Goal: Transaction & Acquisition: Book appointment/travel/reservation

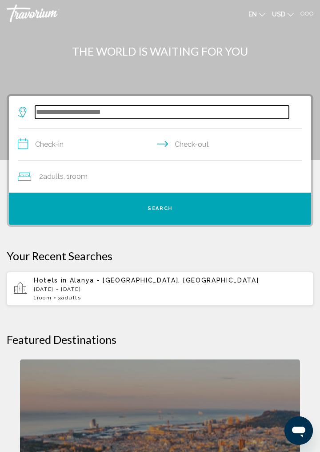
click at [50, 113] on input "Search widget" at bounding box center [162, 111] width 254 height 13
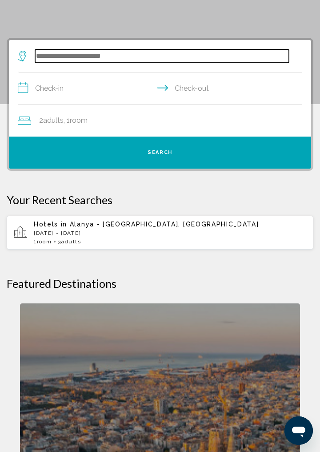
scroll to position [65, 0]
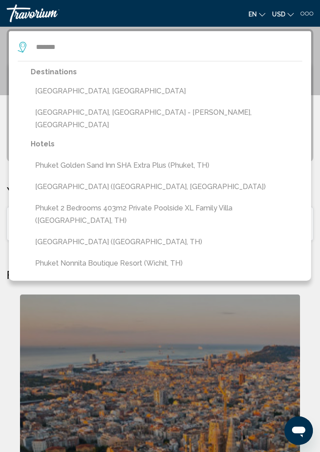
click at [52, 91] on button "[GEOGRAPHIC_DATA], [GEOGRAPHIC_DATA]" at bounding box center [167, 91] width 272 height 17
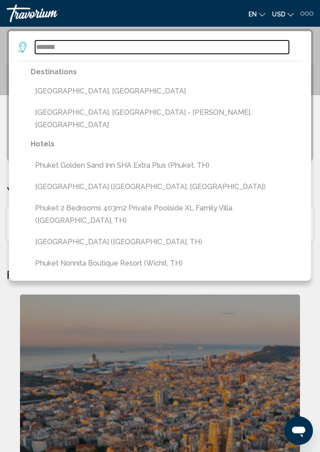
type input "**********"
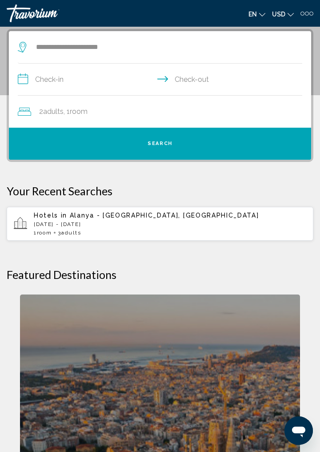
click at [37, 80] on input "**********" at bounding box center [162, 81] width 288 height 34
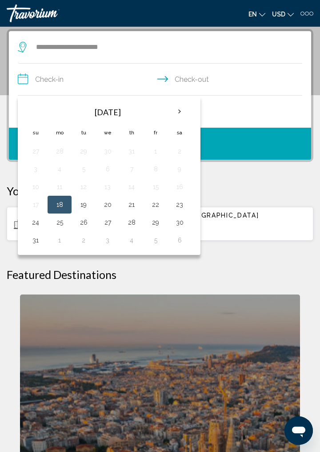
click at [35, 224] on button "24" at bounding box center [35, 222] width 14 height 12
click at [178, 223] on button "30" at bounding box center [180, 222] width 14 height 12
type input "**********"
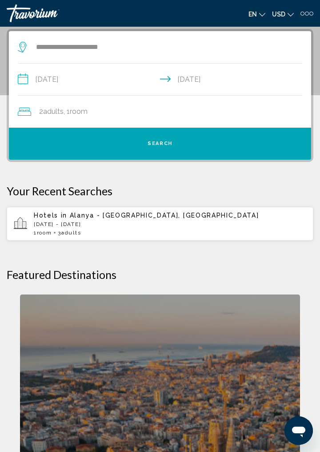
click at [220, 145] on button "Search" at bounding box center [160, 144] width 302 height 32
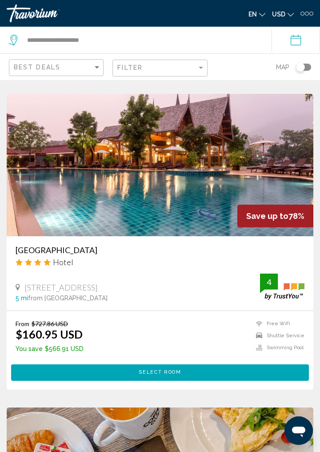
scroll to position [1243, 0]
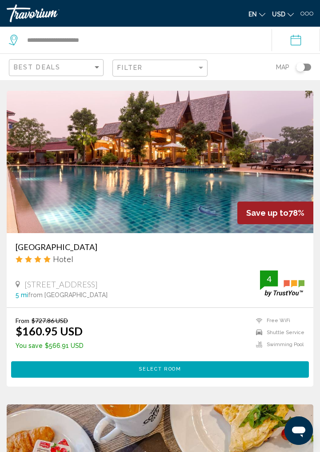
click at [75, 250] on h3 "Naina Resort & Spa" at bounding box center [160, 247] width 289 height 10
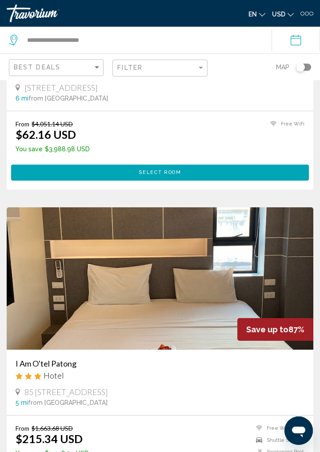
scroll to position [206, 0]
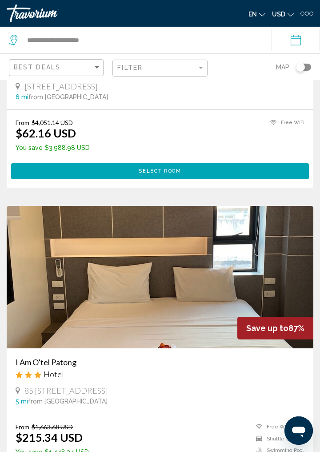
click at [48, 333] on img "Main content" at bounding box center [160, 277] width 307 height 142
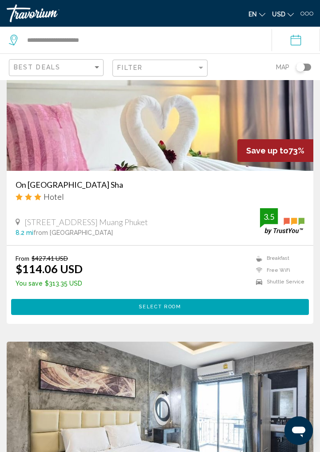
scroll to position [2550, 0]
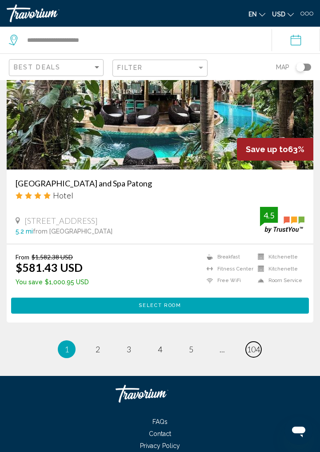
click at [252, 354] on span "104" at bounding box center [253, 349] width 13 height 10
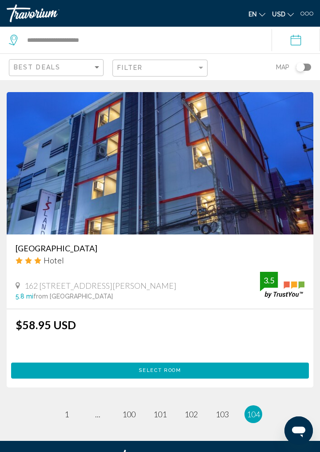
scroll to position [696, 0]
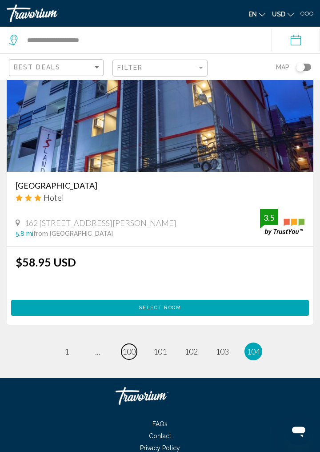
click at [132, 350] on span "100" at bounding box center [128, 351] width 13 height 10
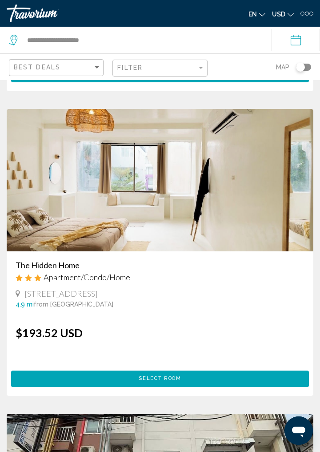
scroll to position [3042, 0]
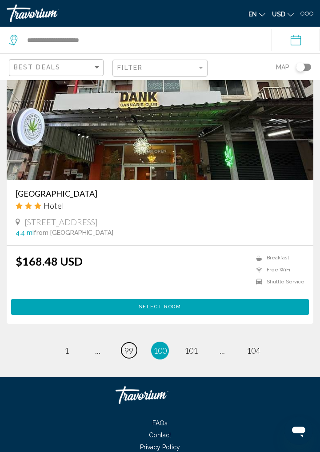
click at [127, 355] on span "99" at bounding box center [129, 351] width 9 height 10
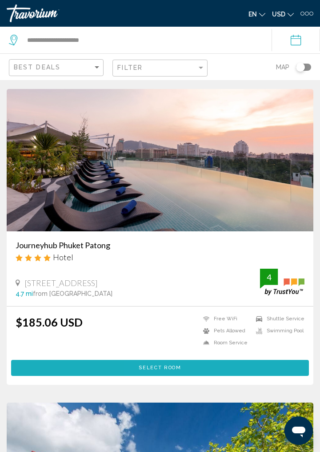
scroll to position [316, 0]
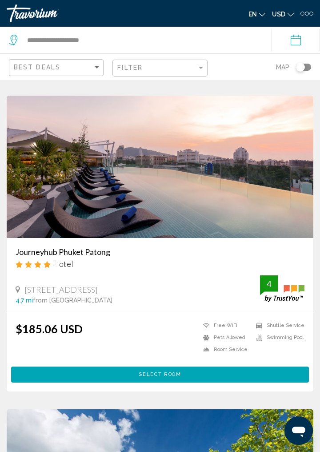
click at [100, 255] on h3 "Journeyhub Phuket Patong" at bounding box center [160, 252] width 289 height 10
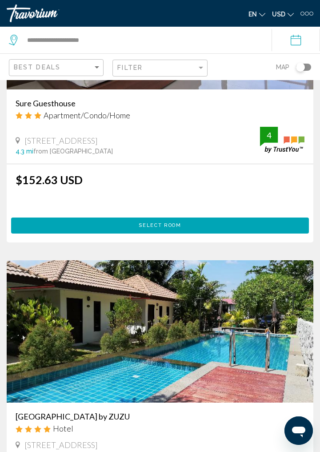
scroll to position [2024, 0]
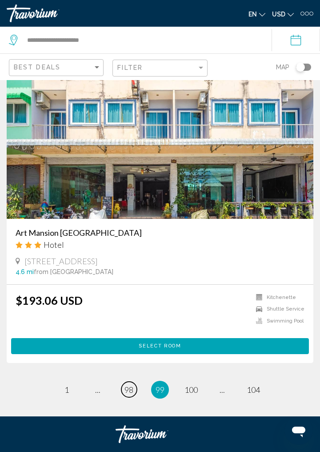
click at [128, 386] on span "98" at bounding box center [129, 390] width 9 height 10
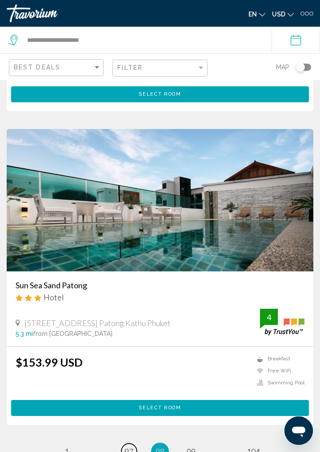
click at [128, 451] on span "97" at bounding box center [129, 451] width 9 height 10
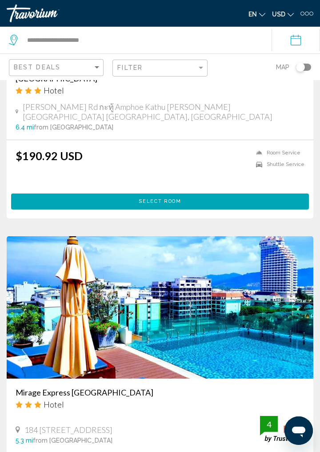
scroll to position [1739, 0]
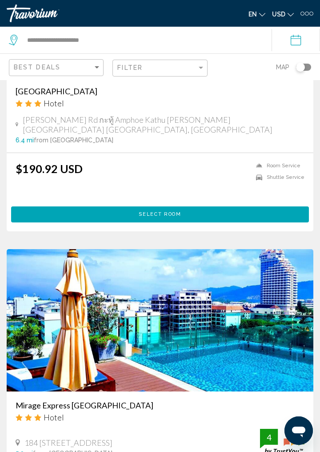
click at [302, 67] on div "Toggle map" at bounding box center [300, 67] width 9 height 9
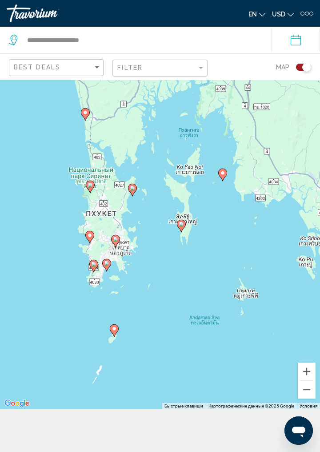
click at [90, 193] on icon "Main content" at bounding box center [90, 187] width 8 height 12
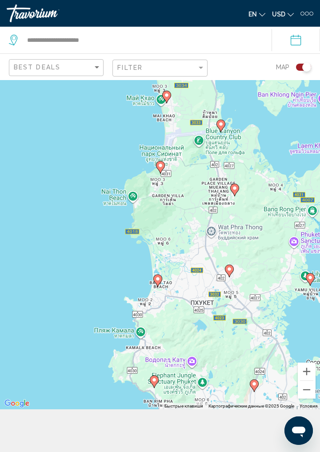
click at [165, 174] on gmp-advanced-marker "Main content" at bounding box center [160, 167] width 9 height 13
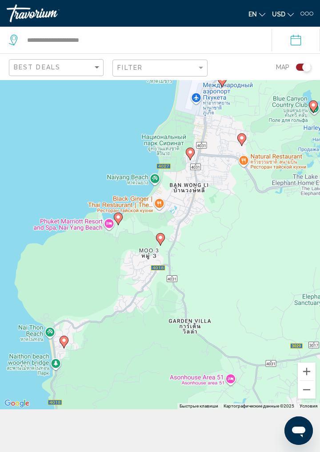
click at [120, 225] on icon "Main content" at bounding box center [118, 219] width 8 height 12
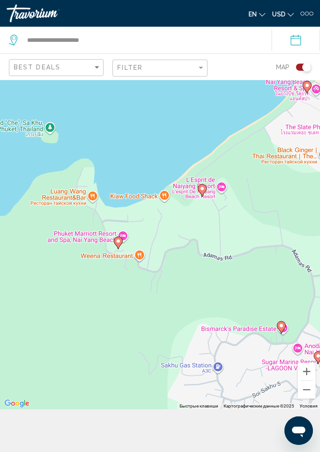
click at [202, 191] on image "Main content" at bounding box center [202, 188] width 5 height 5
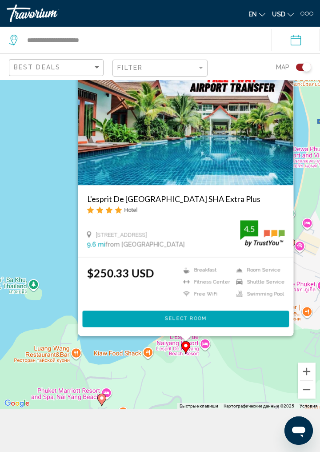
click at [59, 289] on div "Для навигации используйте клавиши со стрелками. Чтобы активировать перетаскиван…" at bounding box center [160, 223] width 320 height 372
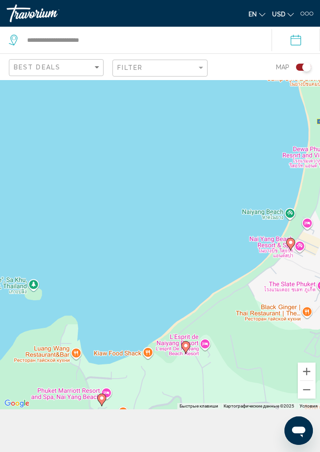
click at [100, 406] on icon "Main content" at bounding box center [101, 400] width 9 height 12
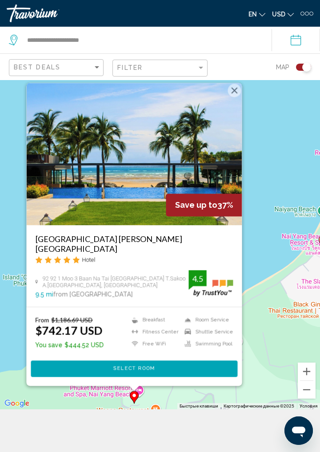
click at [289, 194] on div "Для навигации используйте клавиши со стрелками. Чтобы активировать перетаскиван…" at bounding box center [160, 223] width 320 height 372
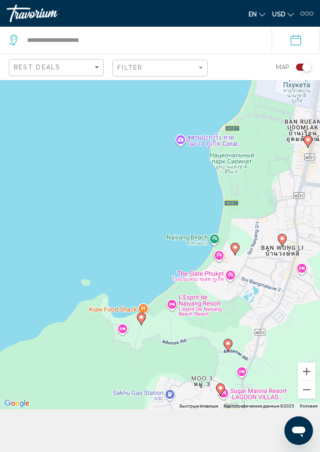
click at [234, 255] on icon "Main content" at bounding box center [235, 249] width 8 height 12
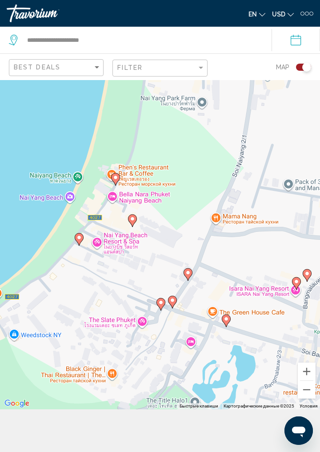
click at [117, 186] on gmp-advanced-marker "Main content" at bounding box center [115, 179] width 9 height 13
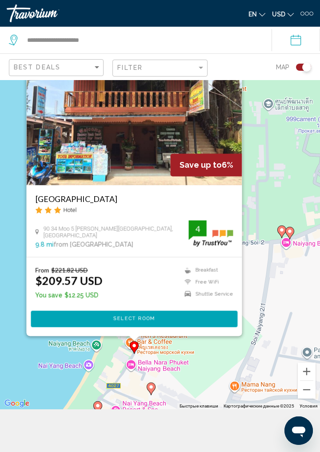
click at [274, 153] on div "Для навигации используйте клавиши со стрелками. Чтобы активировать перетаскиван…" at bounding box center [160, 223] width 320 height 372
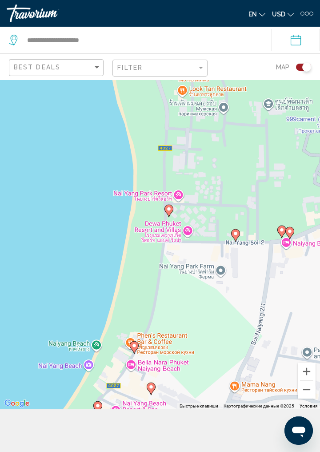
click at [99, 408] on image "Main content" at bounding box center [97, 405] width 5 height 5
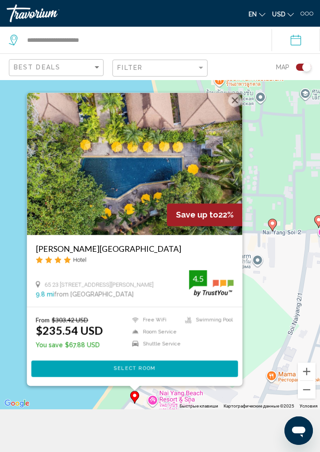
click at [55, 409] on div "Для навигации используйте клавиши со стрелками. Чтобы активировать перетаскиван…" at bounding box center [160, 223] width 320 height 372
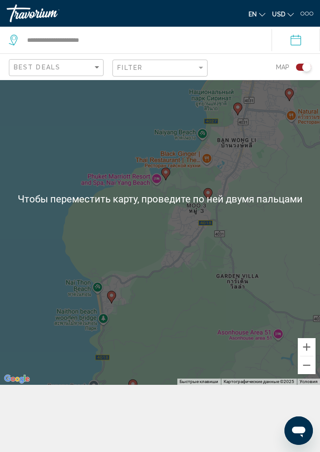
scroll to position [80, 0]
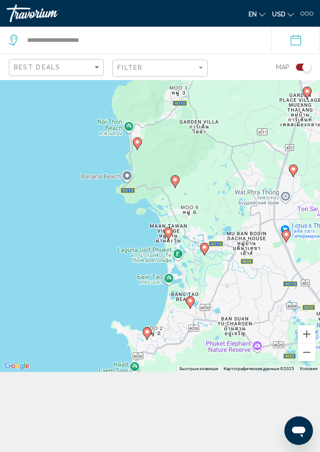
click at [147, 339] on icon "Main content" at bounding box center [147, 334] width 8 height 12
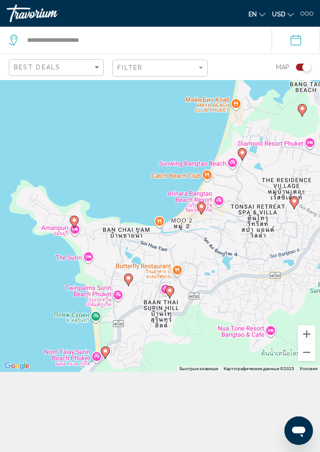
click at [202, 214] on icon "Main content" at bounding box center [201, 208] width 8 height 12
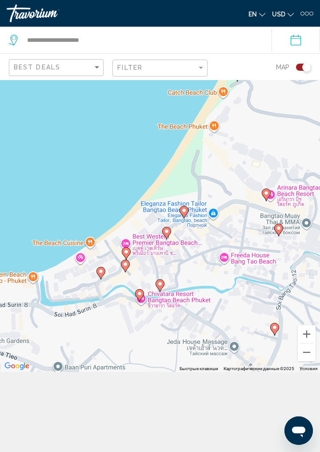
click at [237, 81] on icon "Main content" at bounding box center [237, 75] width 8 height 12
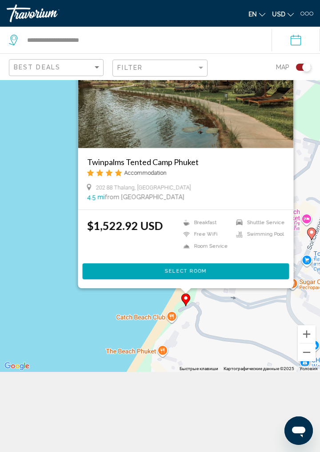
click at [99, 335] on div "Для навигации используйте клавиши со стрелками. Чтобы активировать перетаскиван…" at bounding box center [160, 186] width 320 height 372
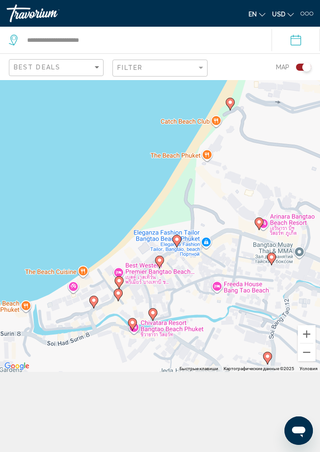
click at [178, 242] on image "Main content" at bounding box center [176, 239] width 5 height 5
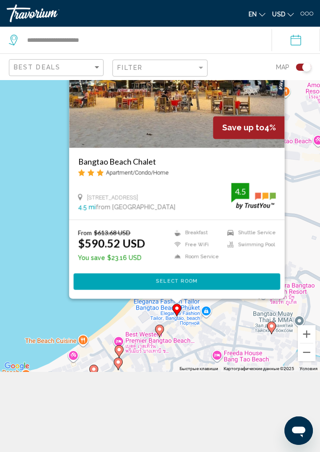
click at [60, 324] on div "Для навигации используйте клавиши со стрелками. Чтобы активировать перетаскиван…" at bounding box center [160, 186] width 320 height 372
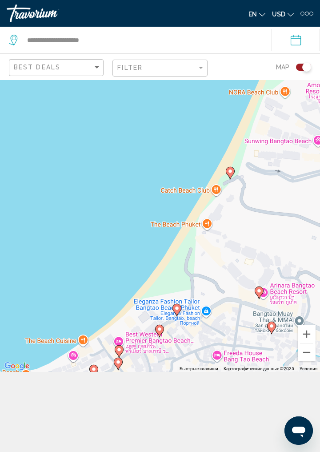
click at [159, 332] on image "Main content" at bounding box center [159, 328] width 5 height 5
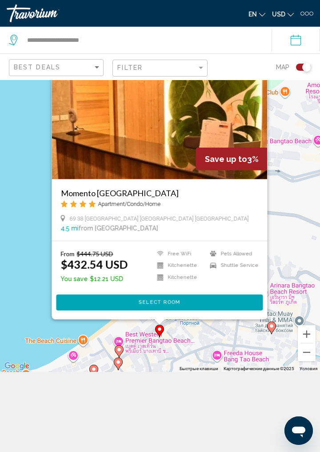
click at [36, 323] on div "Для навигации используйте клавиши со стрелками. Чтобы активировать перетаскиван…" at bounding box center [160, 186] width 320 height 372
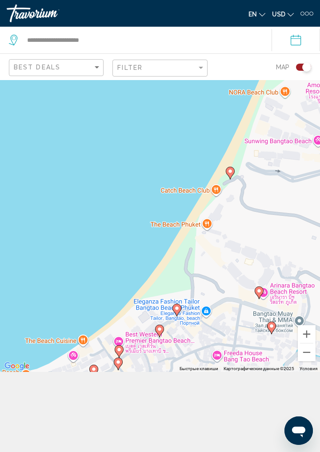
click at [120, 357] on icon "Main content" at bounding box center [119, 352] width 8 height 12
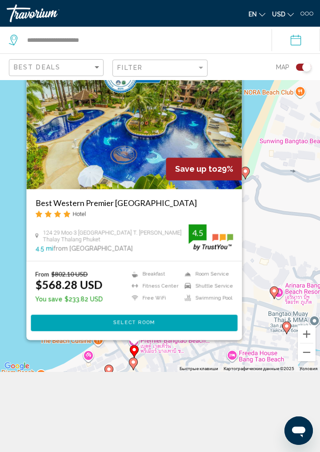
click at [40, 372] on div "Для навигации используйте клавиши со стрелками. Чтобы активировать перетаскиван…" at bounding box center [160, 186] width 320 height 372
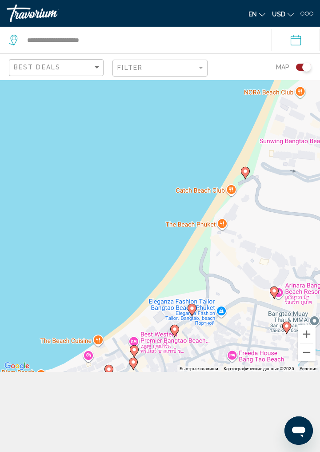
click at [109, 372] on image "Main content" at bounding box center [108, 368] width 5 height 5
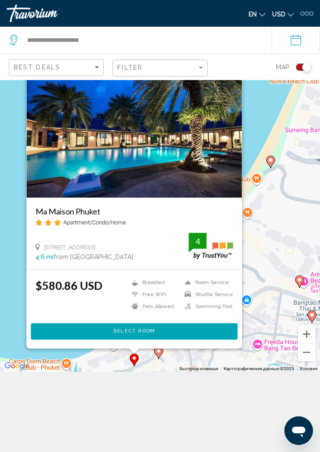
click at [15, 350] on div "Для навигации используйте клавиши со стрелками. Чтобы активировать перетаскиван…" at bounding box center [160, 186] width 320 height 372
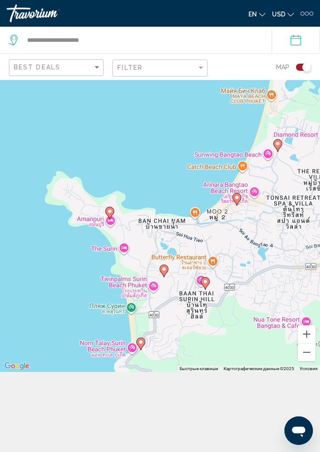
click at [108, 220] on gmp-advanced-marker "Main content" at bounding box center [109, 212] width 9 height 13
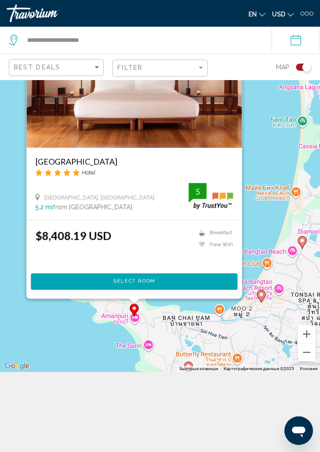
click at [99, 350] on div "Для навигации используйте клавиши со стрелками. Чтобы активировать перетаскиван…" at bounding box center [160, 186] width 320 height 372
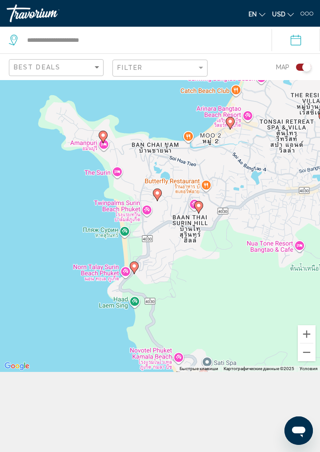
click at [135, 273] on icon "Main content" at bounding box center [134, 268] width 8 height 12
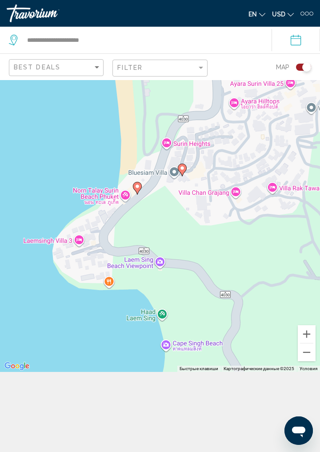
click at [137, 189] on image "Main content" at bounding box center [137, 186] width 5 height 5
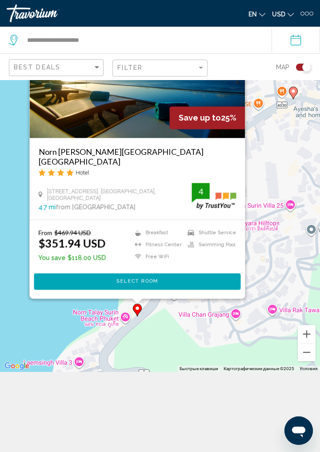
click at [134, 166] on h3 "Norn Talay Surin Beach Phuket" at bounding box center [138, 157] width 198 height 20
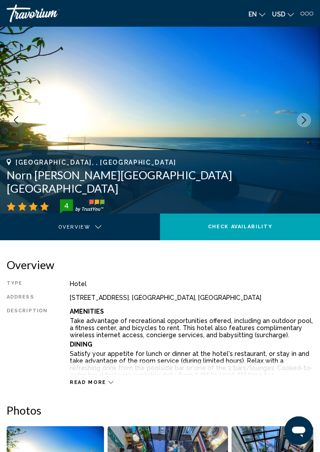
click at [309, 119] on button "Next image" at bounding box center [304, 120] width 14 height 14
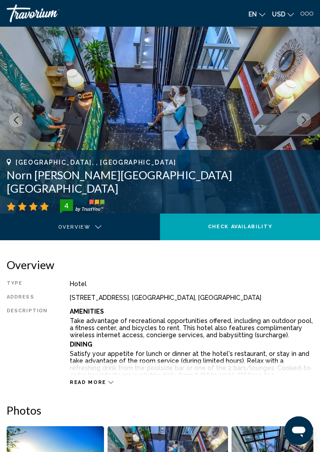
click at [301, 125] on button "Next image" at bounding box center [304, 120] width 14 height 14
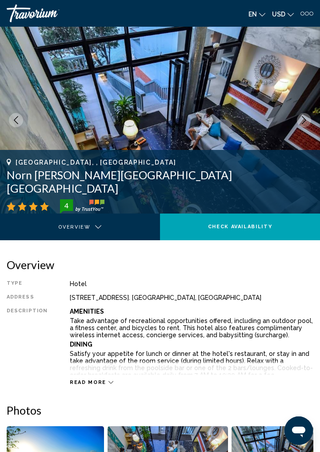
click at [301, 125] on button "Next image" at bounding box center [304, 120] width 14 height 14
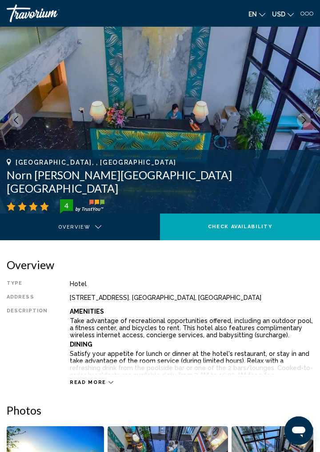
click at [300, 126] on img "Main content" at bounding box center [160, 120] width 320 height 187
click at [304, 126] on button "Next image" at bounding box center [304, 120] width 14 height 14
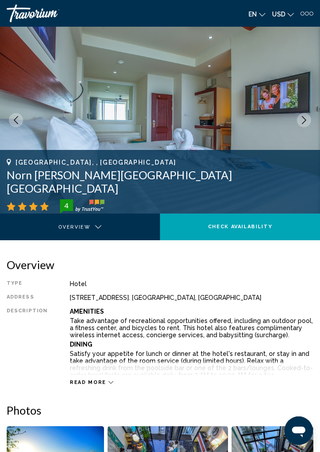
click at [301, 125] on button "Next image" at bounding box center [304, 120] width 14 height 14
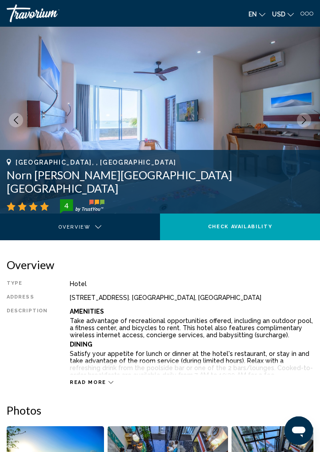
click at [306, 125] on button "Next image" at bounding box center [304, 120] width 14 height 14
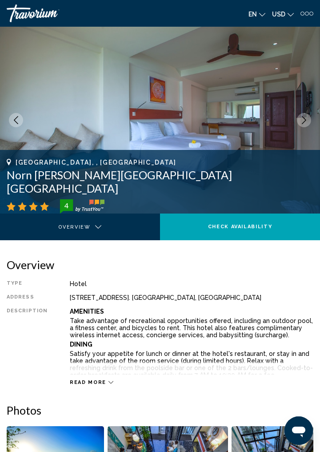
click at [305, 125] on button "Next image" at bounding box center [304, 120] width 14 height 14
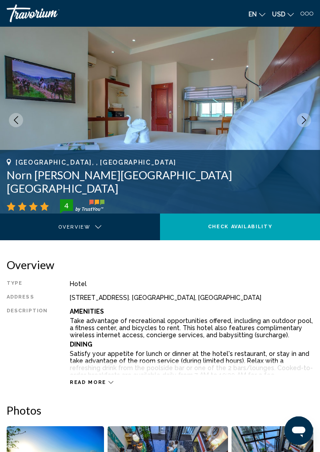
click at [305, 125] on button "Next image" at bounding box center [304, 120] width 14 height 14
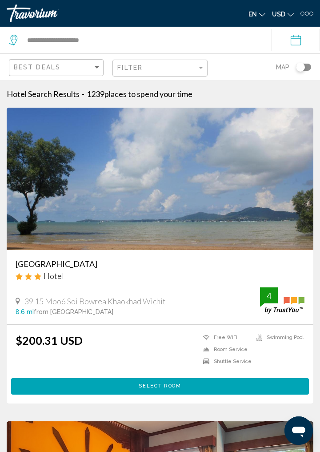
click at [94, 267] on h3 "Baan Panwa Resort&Spa" at bounding box center [160, 264] width 289 height 10
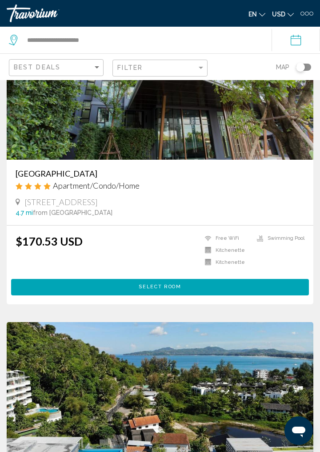
scroll to position [3429, 0]
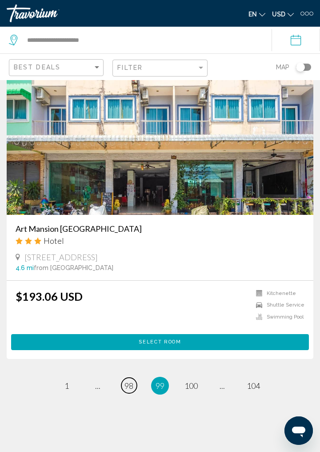
click at [133, 379] on link "page 98" at bounding box center [129, 386] width 16 height 16
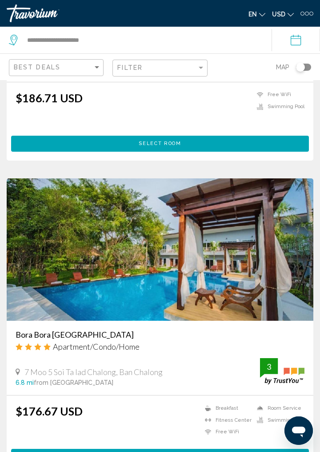
scroll to position [3446, 0]
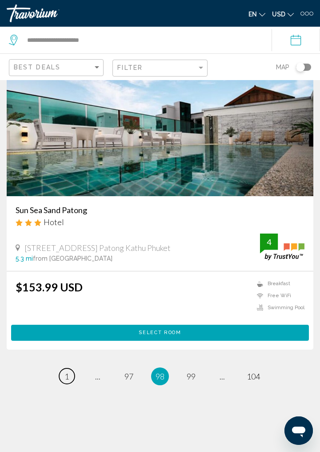
click at [68, 384] on link "page 1" at bounding box center [67, 376] width 16 height 16
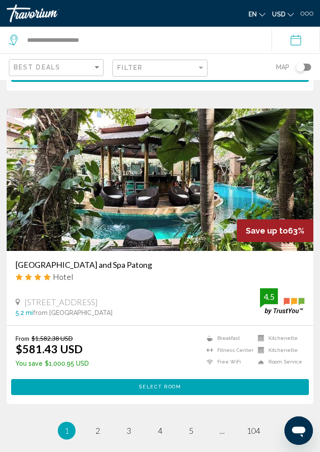
scroll to position [3446, 0]
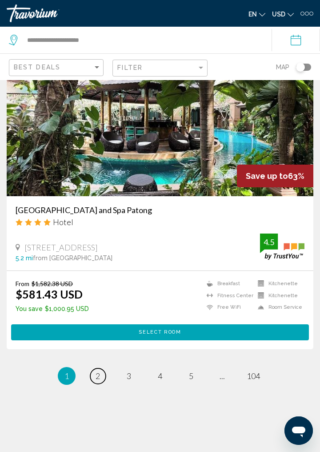
click at [98, 381] on span "2" at bounding box center [98, 376] width 4 height 10
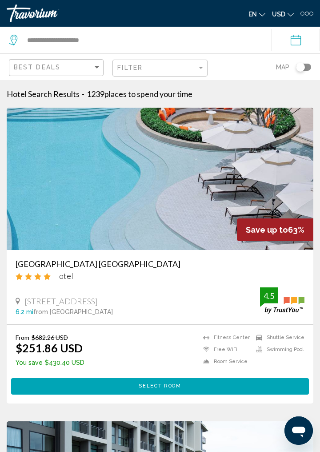
click at [96, 267] on h3 "Laya Resort Phuket Island" at bounding box center [160, 264] width 289 height 10
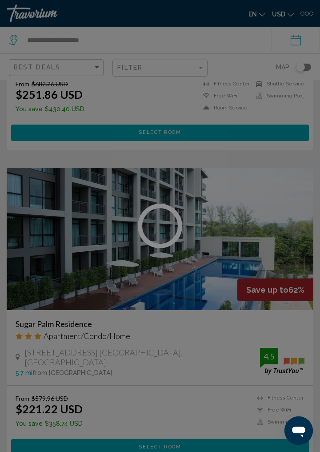
scroll to position [264, 0]
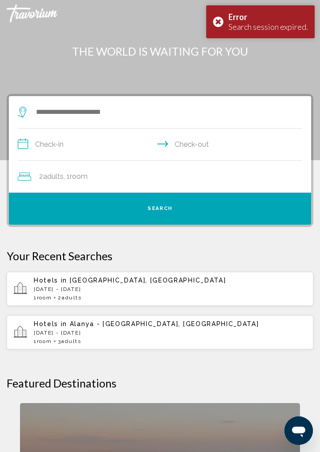
click at [117, 286] on p "[DATE] - [DATE]" at bounding box center [170, 289] width 273 height 6
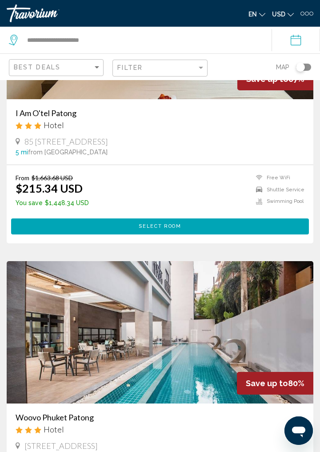
scroll to position [458, 0]
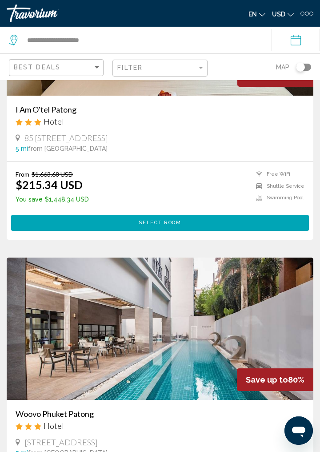
click at [84, 418] on h3 "Woovo Phuket Patong" at bounding box center [160, 414] width 289 height 10
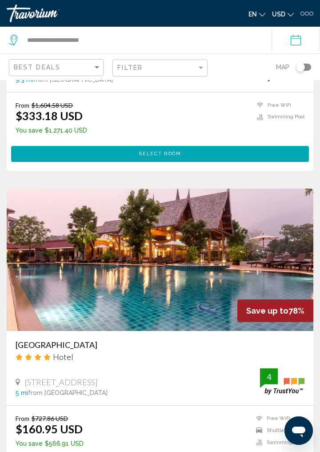
scroll to position [1153, 0]
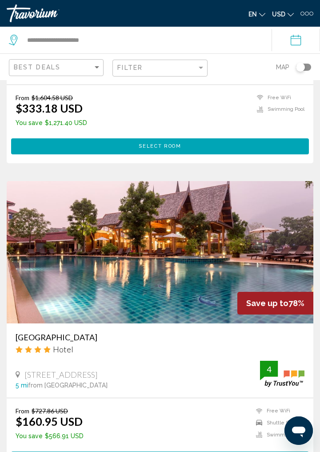
click at [68, 338] on h3 "Naina Resort & Spa" at bounding box center [160, 337] width 289 height 10
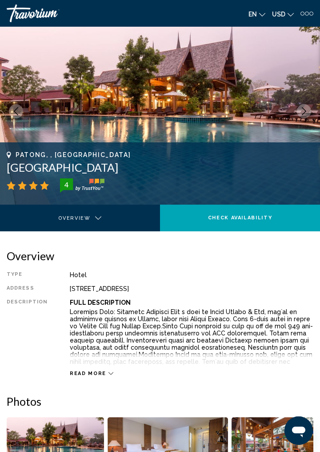
scroll to position [43, 0]
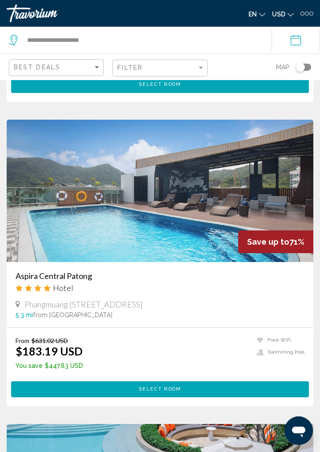
scroll to position [3077, 0]
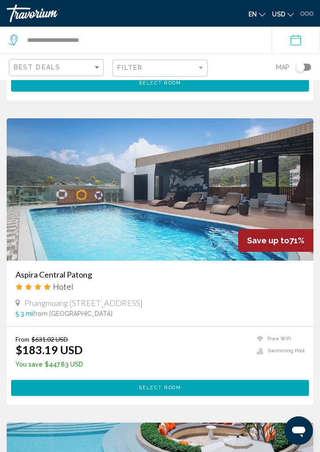
click at [83, 279] on h3 "Aspira Central Patong" at bounding box center [160, 274] width 289 height 10
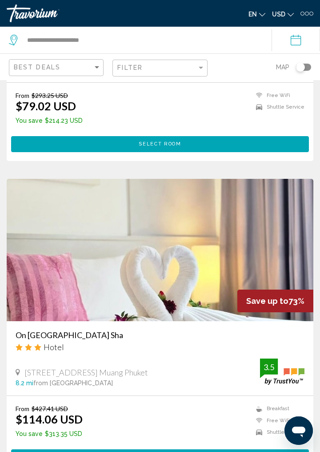
scroll to position [3446, 0]
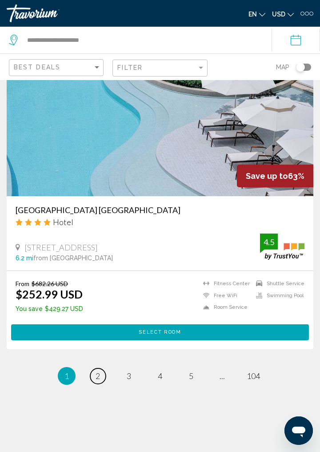
click at [94, 377] on link "page 2" at bounding box center [98, 376] width 16 height 16
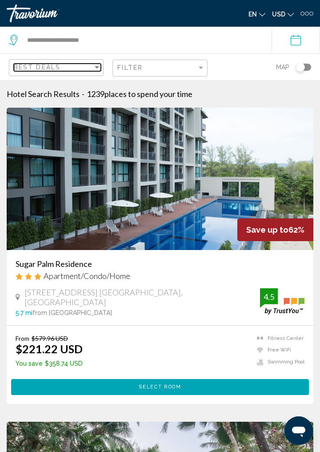
click at [92, 69] on div "Best Deals" at bounding box center [53, 67] width 79 height 7
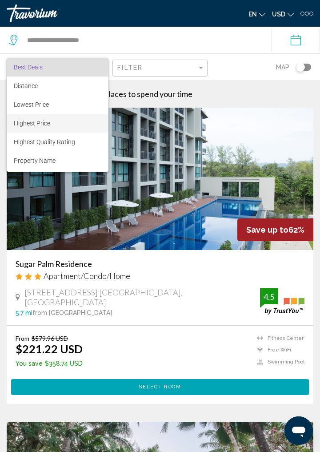
click at [51, 123] on span "Highest Price" at bounding box center [58, 123] width 88 height 19
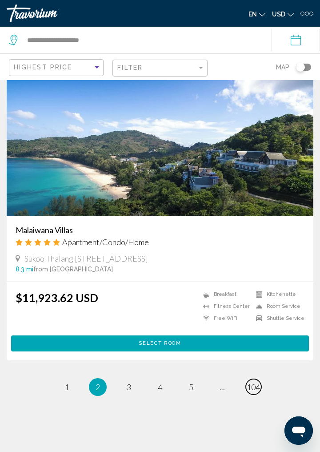
click at [255, 382] on span "104" at bounding box center [253, 387] width 13 height 10
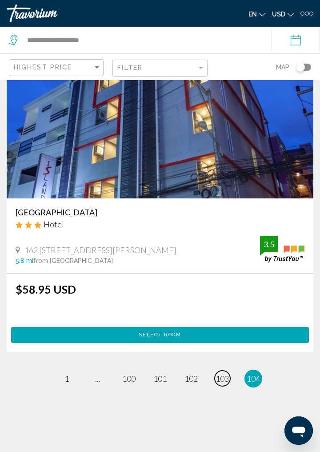
click at [223, 385] on link "page 103" at bounding box center [223, 378] width 16 height 16
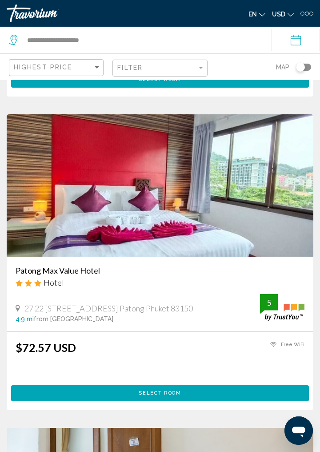
scroll to position [2776, 0]
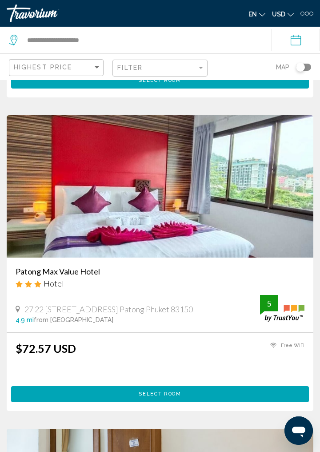
click at [83, 276] on h3 "Patong Max Value Hotel" at bounding box center [160, 271] width 289 height 10
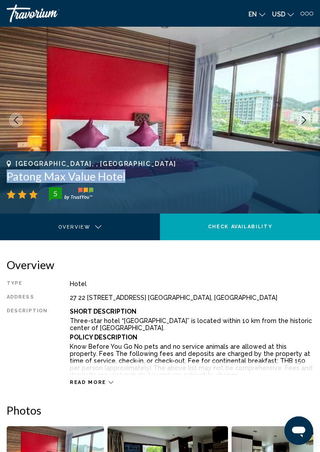
copy h1 "Patong Max Value Hotel"
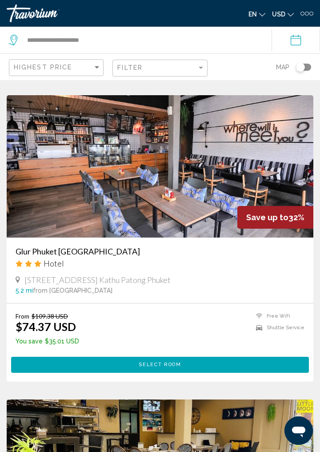
scroll to position [2198, 0]
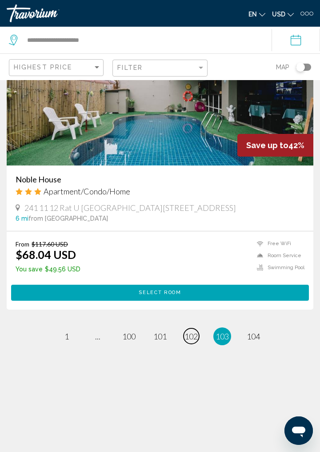
click at [191, 341] on link "page 102" at bounding box center [192, 336] width 16 height 16
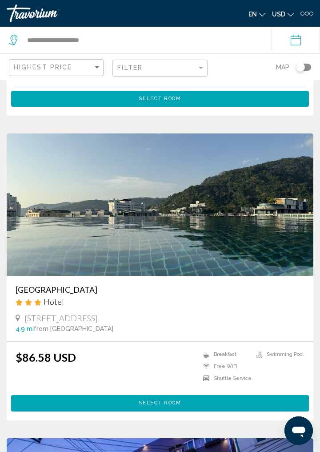
scroll to position [1210, 0]
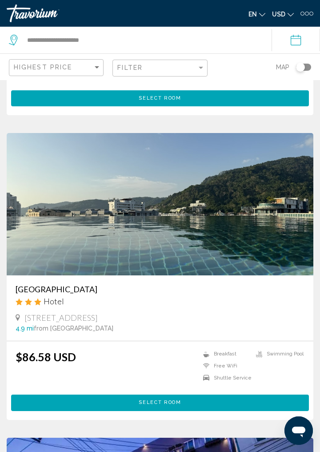
click at [80, 293] on h3 "Zephyr Grand Hotel" at bounding box center [160, 289] width 289 height 10
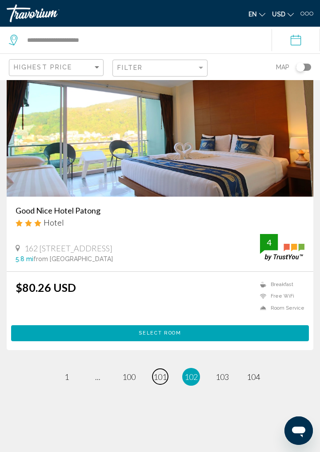
click at [157, 382] on span "101" at bounding box center [159, 377] width 13 height 10
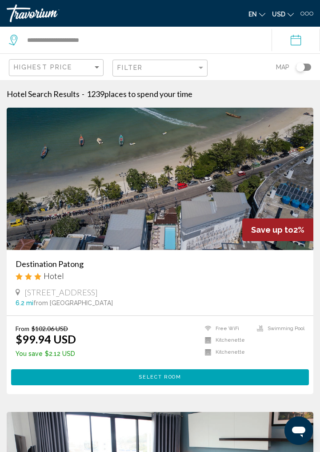
click at [72, 264] on h3 "Destination Patong" at bounding box center [160, 264] width 289 height 10
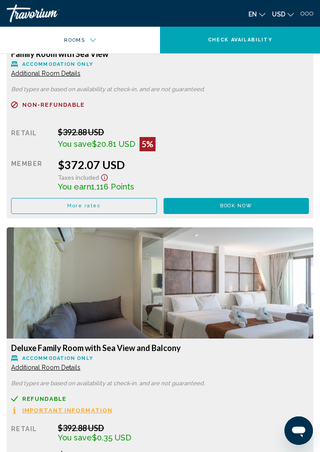
scroll to position [4616, 0]
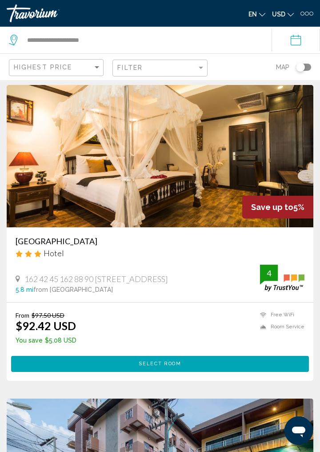
scroll to position [2512, 0]
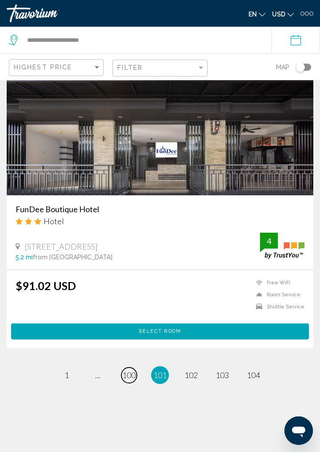
click at [131, 380] on span "100" at bounding box center [128, 375] width 13 height 10
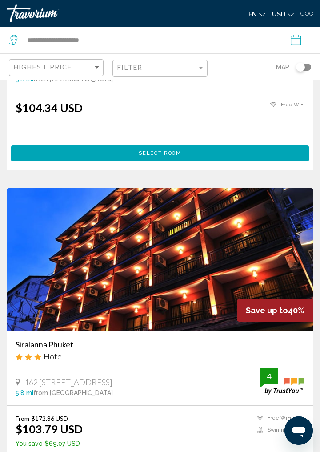
scroll to position [224, 0]
click at [65, 344] on h3 "Siralanna Phuket" at bounding box center [160, 344] width 289 height 10
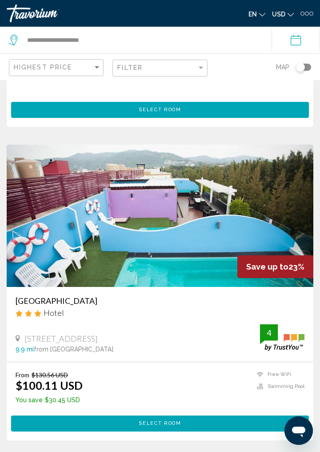
scroll to position [3455, 0]
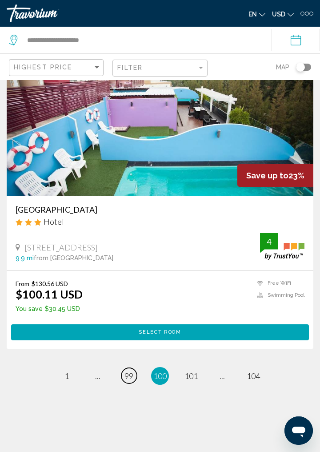
click at [131, 383] on link "page 99" at bounding box center [129, 376] width 16 height 16
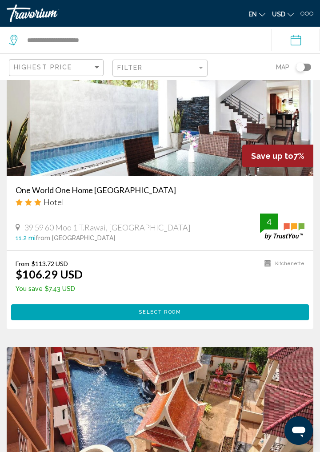
scroll to position [3455, 0]
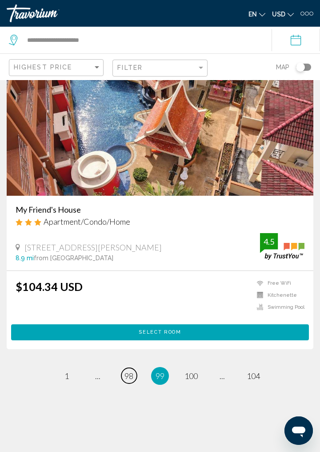
click at [131, 383] on link "page 98" at bounding box center [129, 376] width 16 height 16
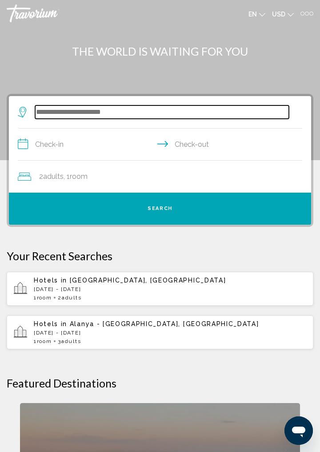
click at [82, 114] on input "Search widget" at bounding box center [162, 111] width 254 height 13
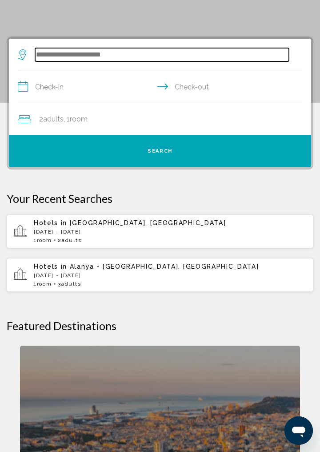
scroll to position [65, 0]
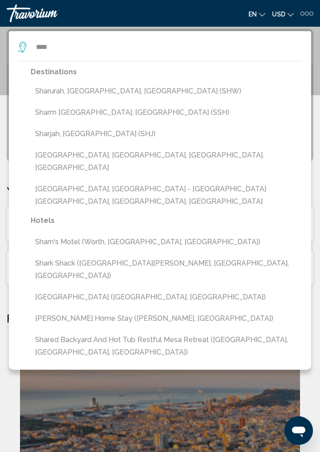
click at [130, 113] on button "Sharm [GEOGRAPHIC_DATA], [GEOGRAPHIC_DATA] (SSH)" at bounding box center [167, 112] width 272 height 17
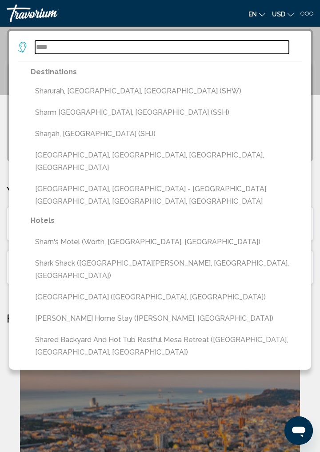
type input "**********"
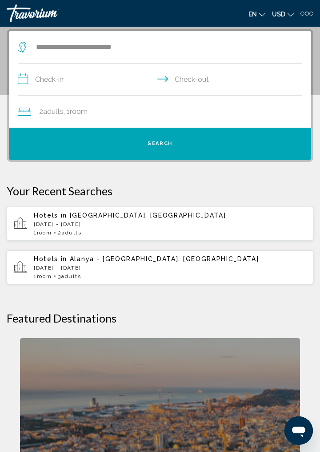
click at [58, 82] on input "**********" at bounding box center [162, 81] width 288 height 34
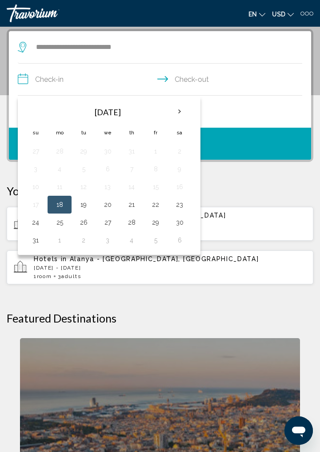
click at [38, 226] on button "24" at bounding box center [35, 222] width 14 height 12
click at [38, 242] on button "31" at bounding box center [35, 240] width 14 height 12
type input "**********"
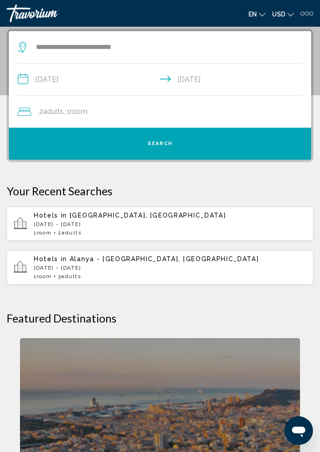
click at [175, 147] on button "Search" at bounding box center [160, 144] width 302 height 32
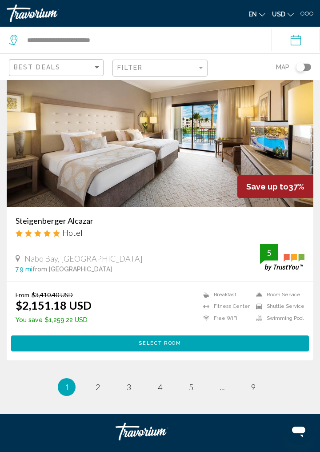
scroll to position [3509, 0]
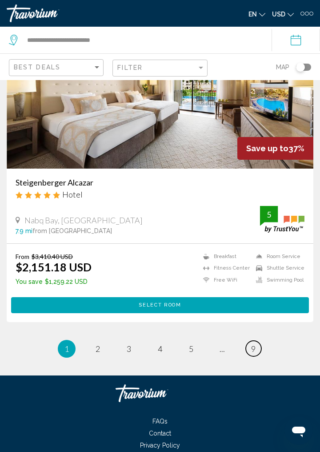
click at [255, 354] on span "9" at bounding box center [253, 349] width 4 height 10
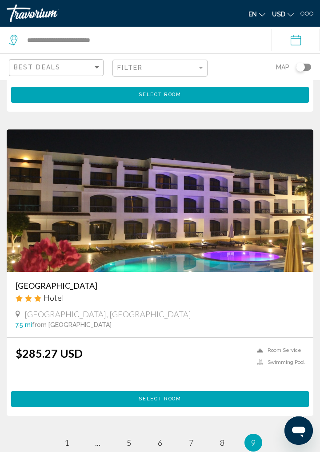
scroll to position [2560, 0]
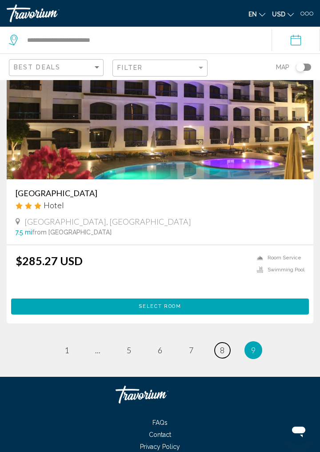
click at [224, 355] on span "8" at bounding box center [222, 350] width 4 height 10
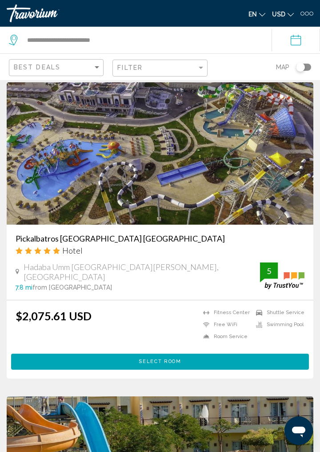
scroll to position [340, 0]
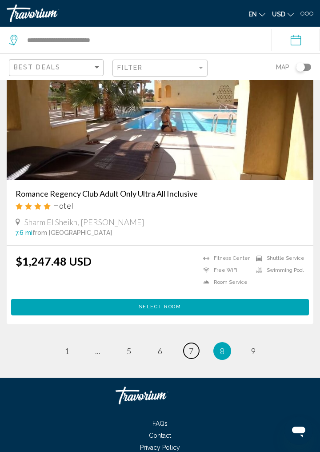
click at [192, 356] on span "7" at bounding box center [191, 351] width 4 height 10
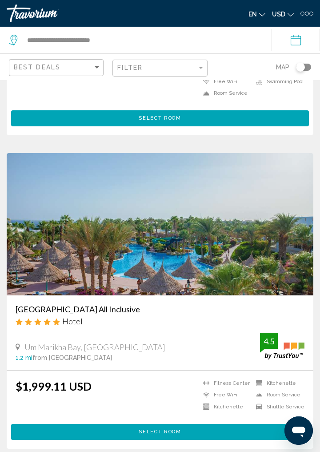
scroll to position [573, 0]
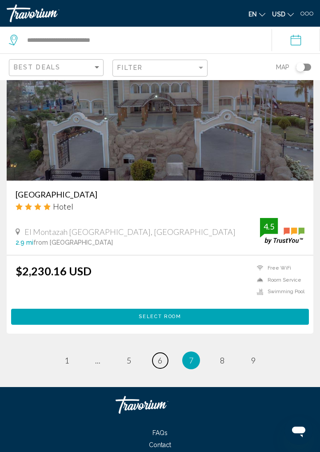
click at [164, 357] on link "page 6" at bounding box center [161, 361] width 16 height 16
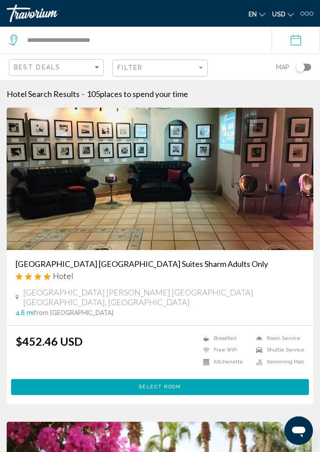
click at [161, 266] on h3 "[GEOGRAPHIC_DATA] [GEOGRAPHIC_DATA] Suites Sharm Adults Only" at bounding box center [160, 264] width 289 height 10
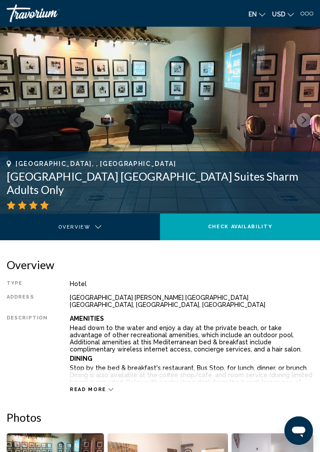
click at [299, 125] on img "Main content" at bounding box center [160, 120] width 320 height 187
click at [302, 123] on icon "Next image" at bounding box center [304, 120] width 4 height 8
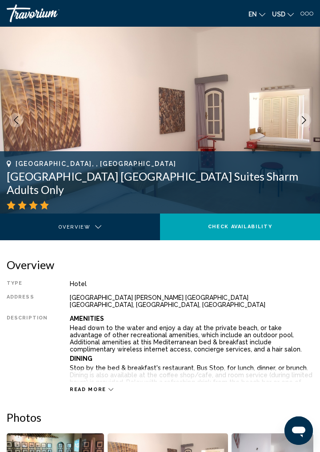
click at [303, 123] on icon "Next image" at bounding box center [304, 120] width 4 height 8
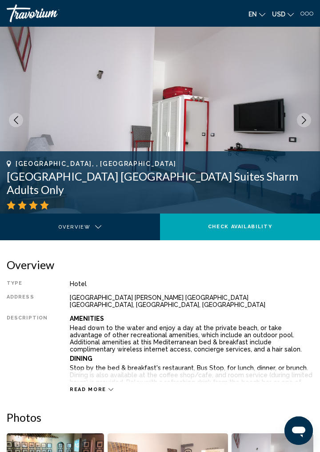
click at [303, 124] on icon "Next image" at bounding box center [304, 120] width 8 height 8
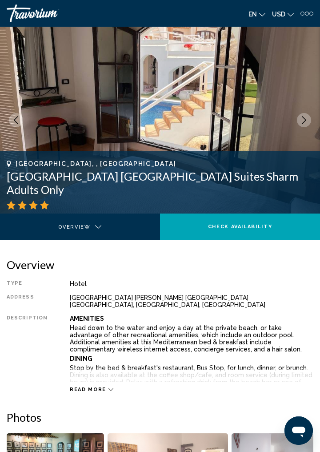
click at [304, 121] on icon "Next image" at bounding box center [304, 120] width 4 height 8
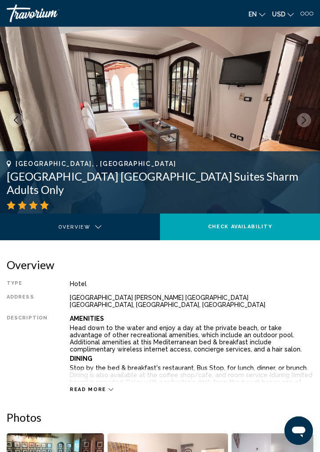
click at [307, 117] on icon "Next image" at bounding box center [304, 120] width 8 height 8
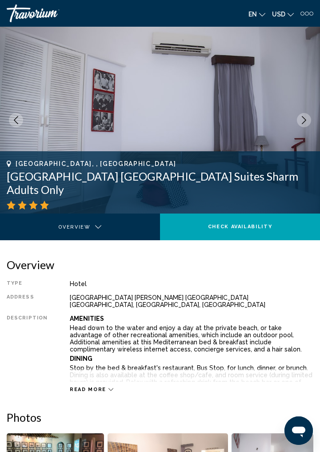
click at [307, 120] on icon "Next image" at bounding box center [304, 120] width 8 height 8
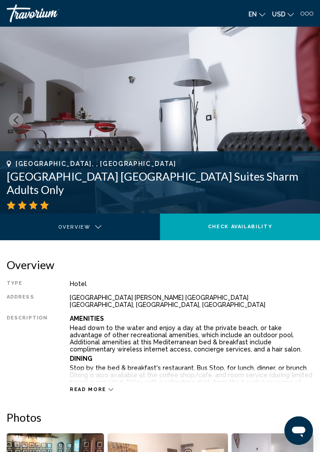
click at [303, 125] on button "Next image" at bounding box center [304, 120] width 14 height 14
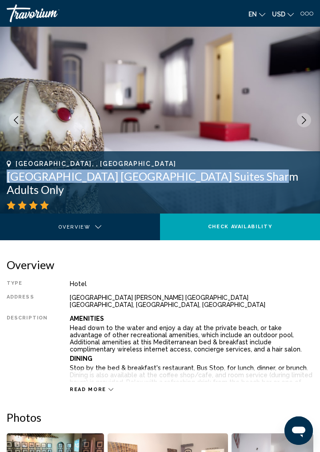
copy h1 "[GEOGRAPHIC_DATA] [GEOGRAPHIC_DATA] Suites Sharm Adults Only"
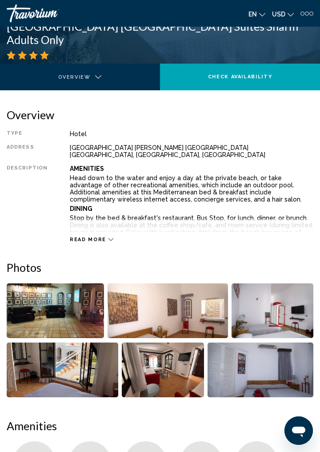
scroll to position [165, 0]
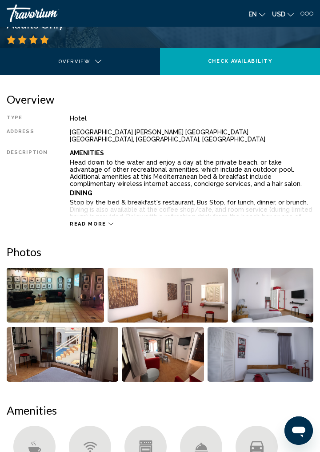
click at [8, 274] on img "Open full-screen image slider" at bounding box center [55, 295] width 97 height 55
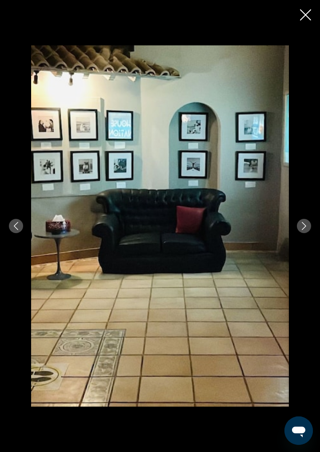
scroll to position [166, 0]
